Goal: Task Accomplishment & Management: Use online tool/utility

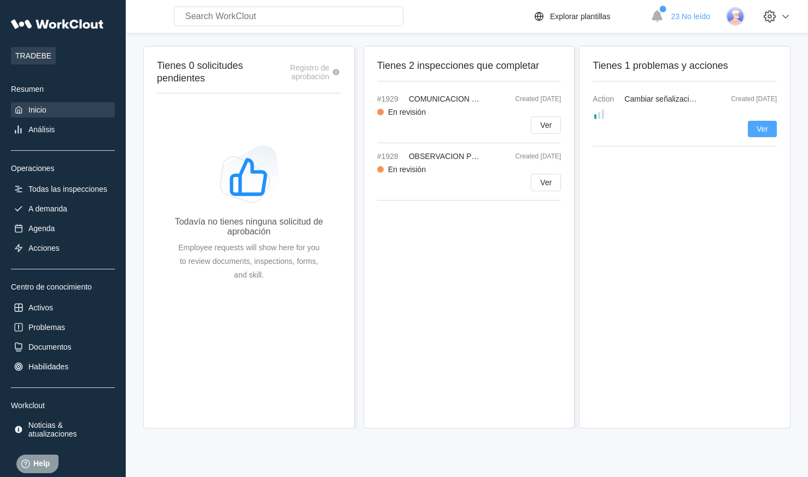
click at [763, 127] on span "Ver" at bounding box center [761, 129] width 11 height 8
click at [465, 226] on div "Tienes 2 inspecciones que completar #1929 COMUNICACION INCIDENTE - COMUNICADO D…" at bounding box center [468, 237] width 211 height 383
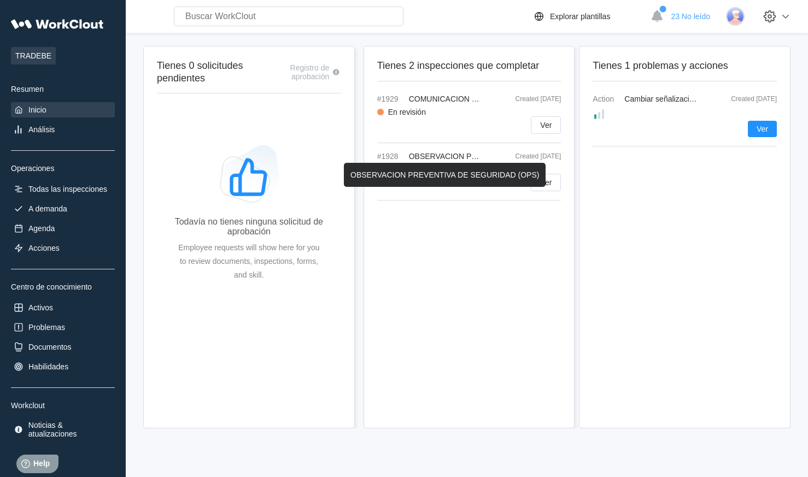
click at [454, 157] on span "OBSERVACION PREVENTIVA DE SEGURIDAD (OPS)" at bounding box center [503, 156] width 189 height 9
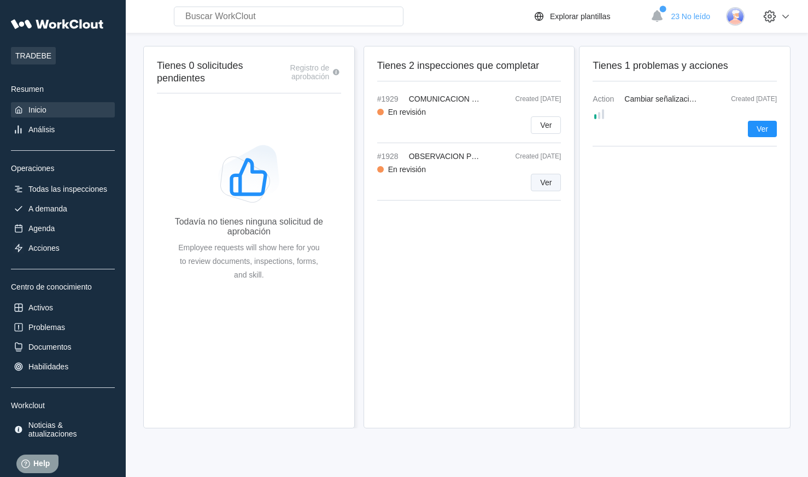
click at [540, 184] on span "Ver" at bounding box center [545, 183] width 11 height 8
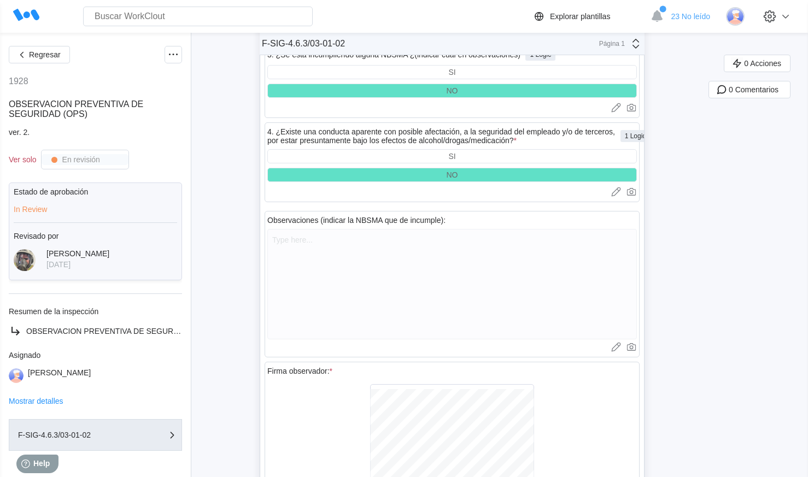
scroll to position [3593, 0]
